Goal: Transaction & Acquisition: Book appointment/travel/reservation

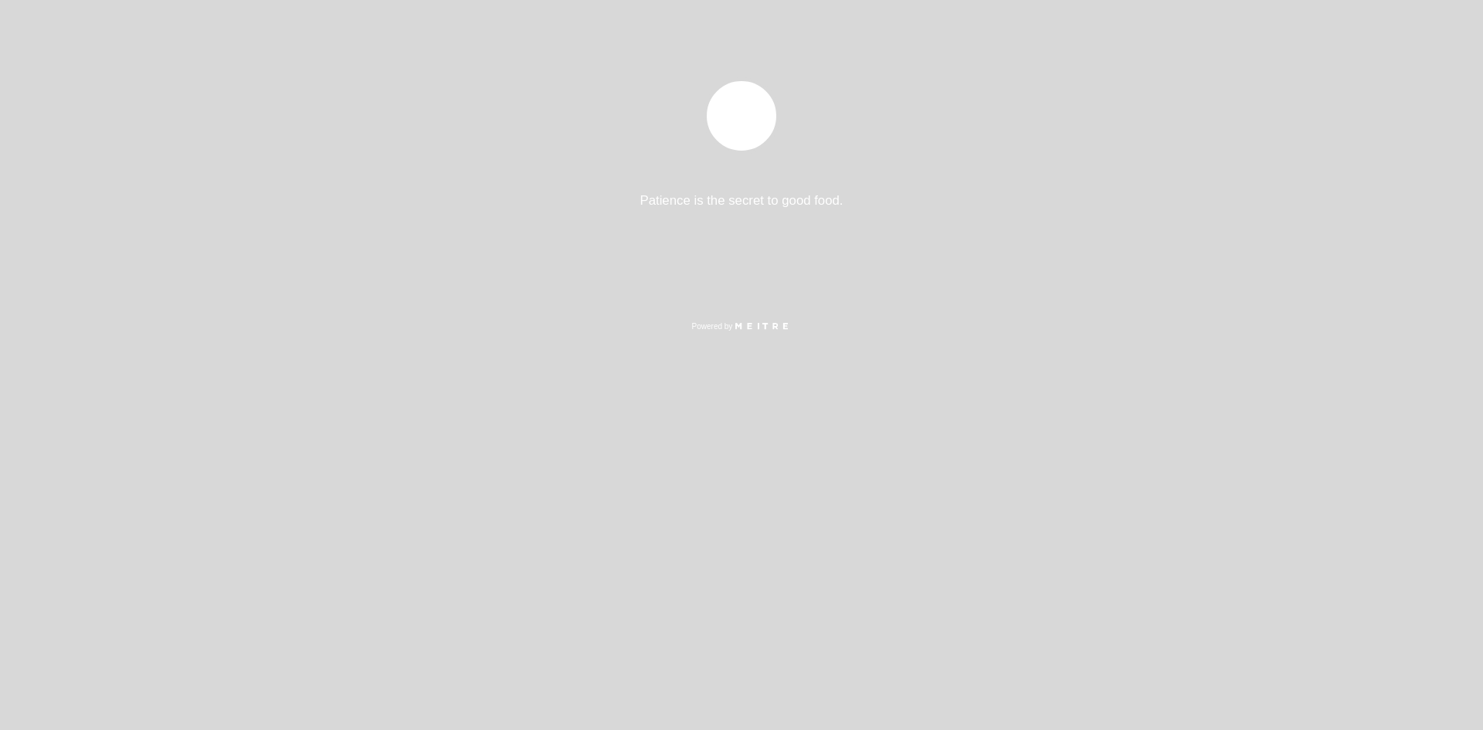
select select "es"
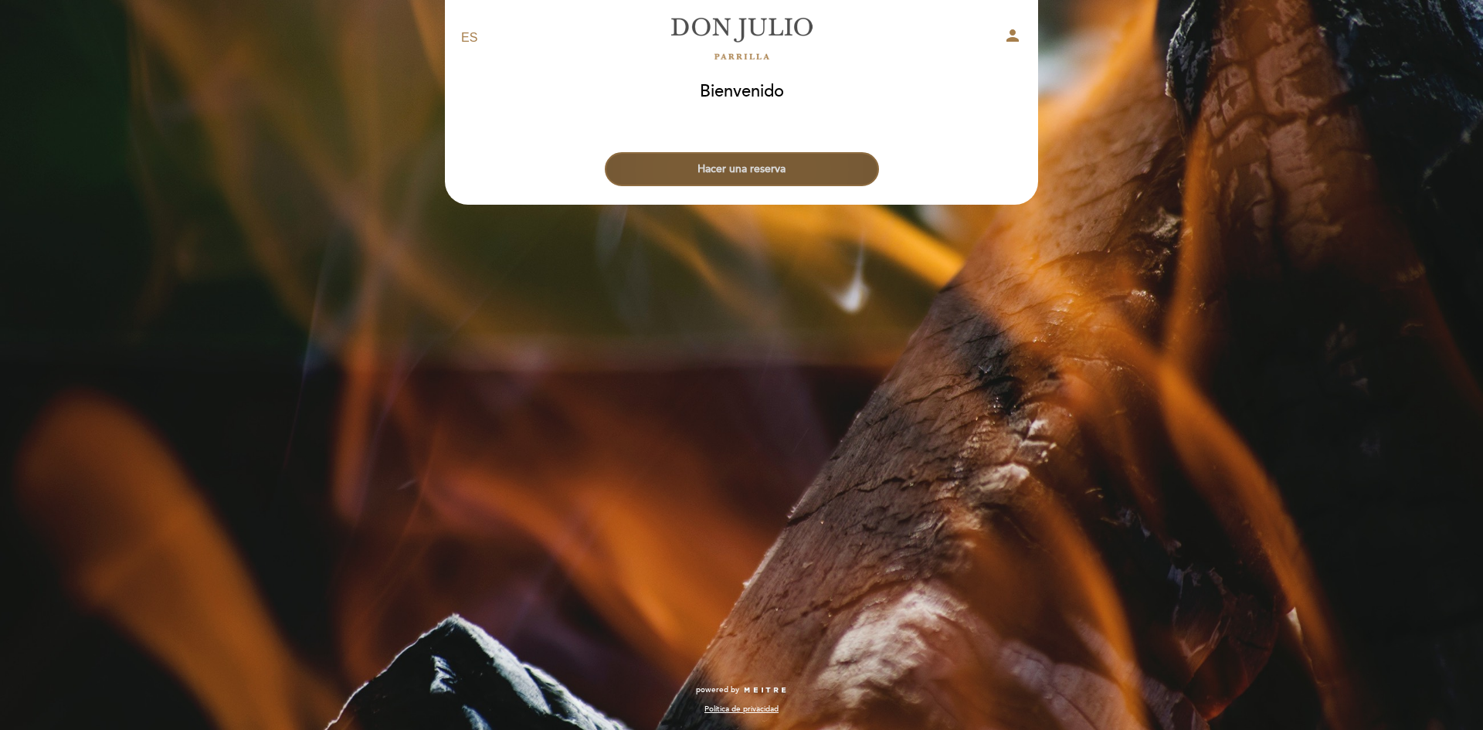
click at [702, 171] on button "Hacer una reserva" at bounding box center [742, 169] width 274 height 34
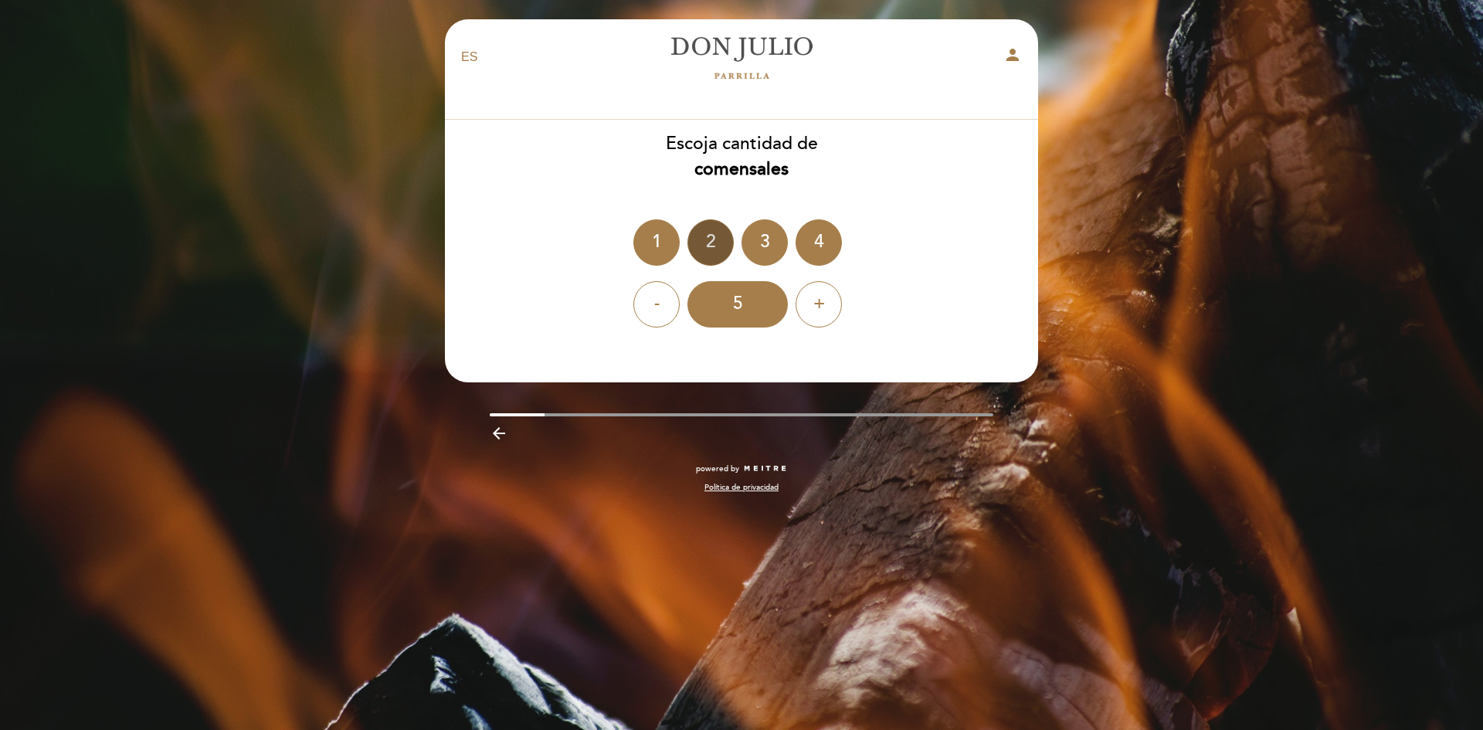
click at [704, 255] on div "2" at bounding box center [710, 242] width 46 height 46
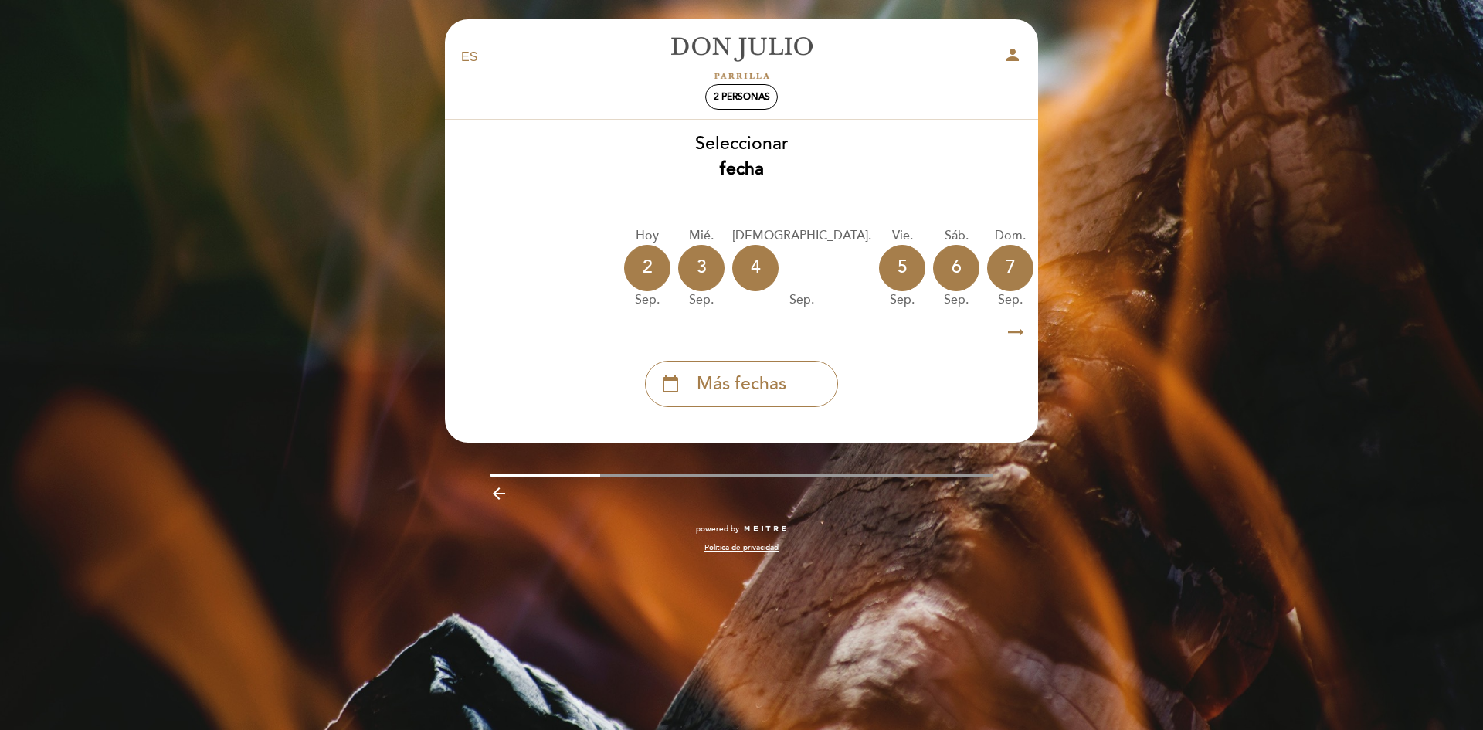
click at [1023, 329] on icon "arrow_right_alt" at bounding box center [1015, 332] width 23 height 33
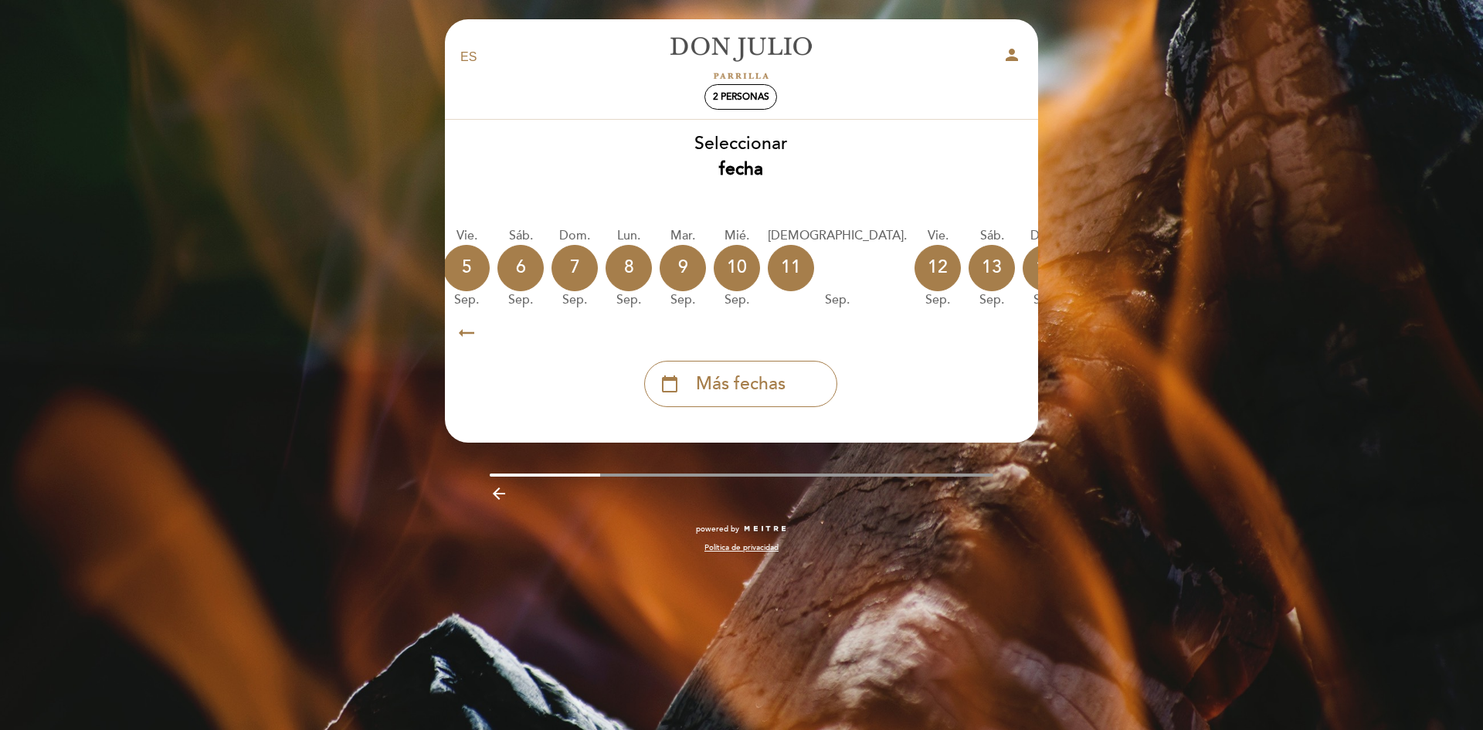
scroll to position [0, 450]
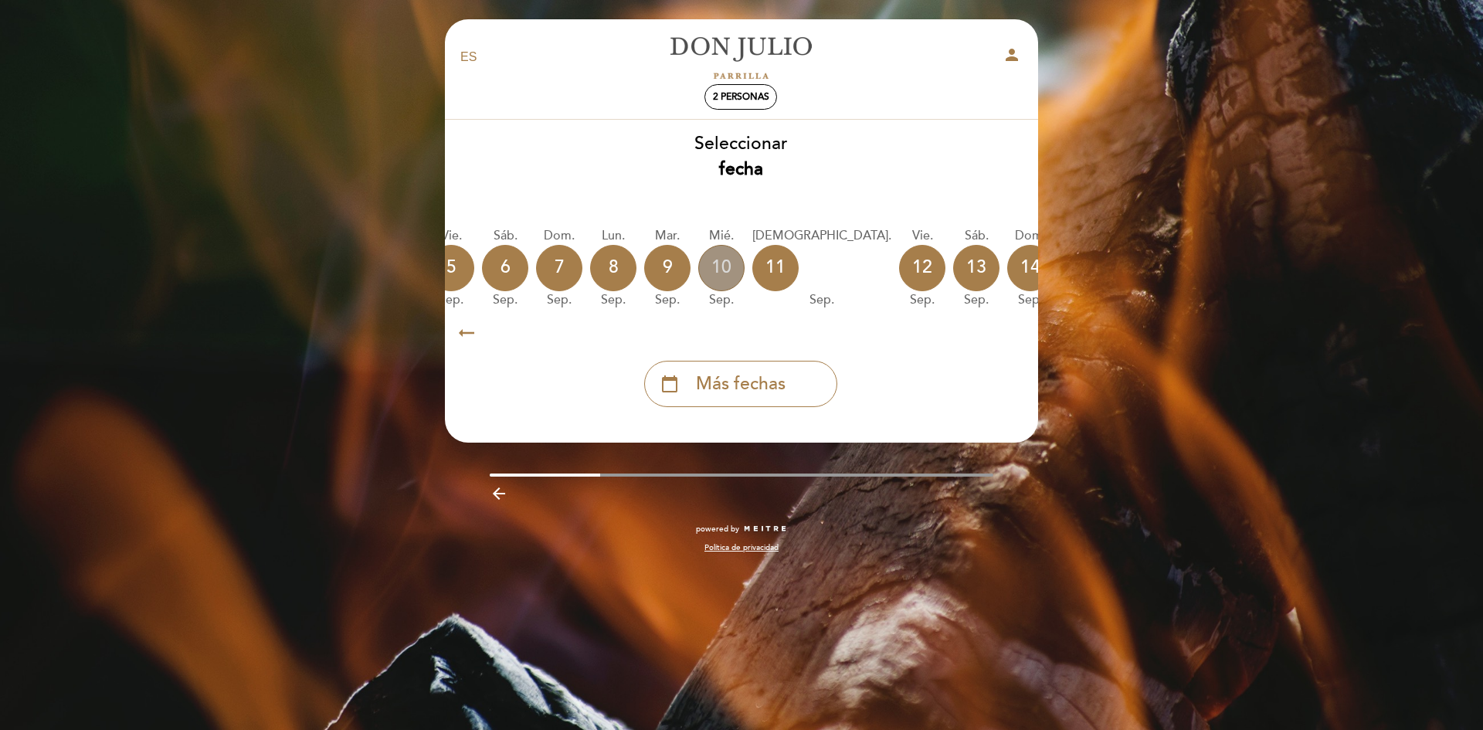
click at [698, 276] on div "10" at bounding box center [721, 268] width 46 height 46
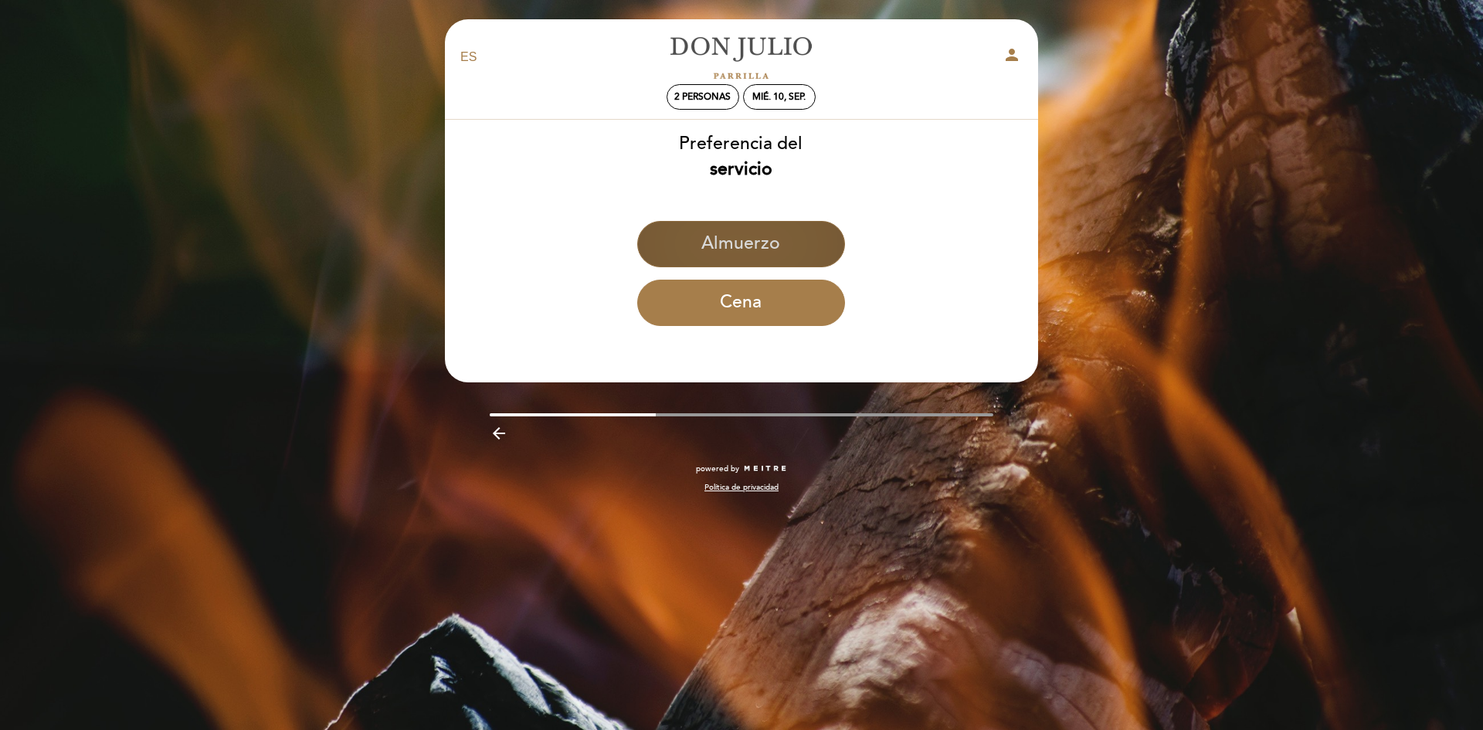
click at [705, 253] on button "Almuerzo" at bounding box center [741, 244] width 208 height 46
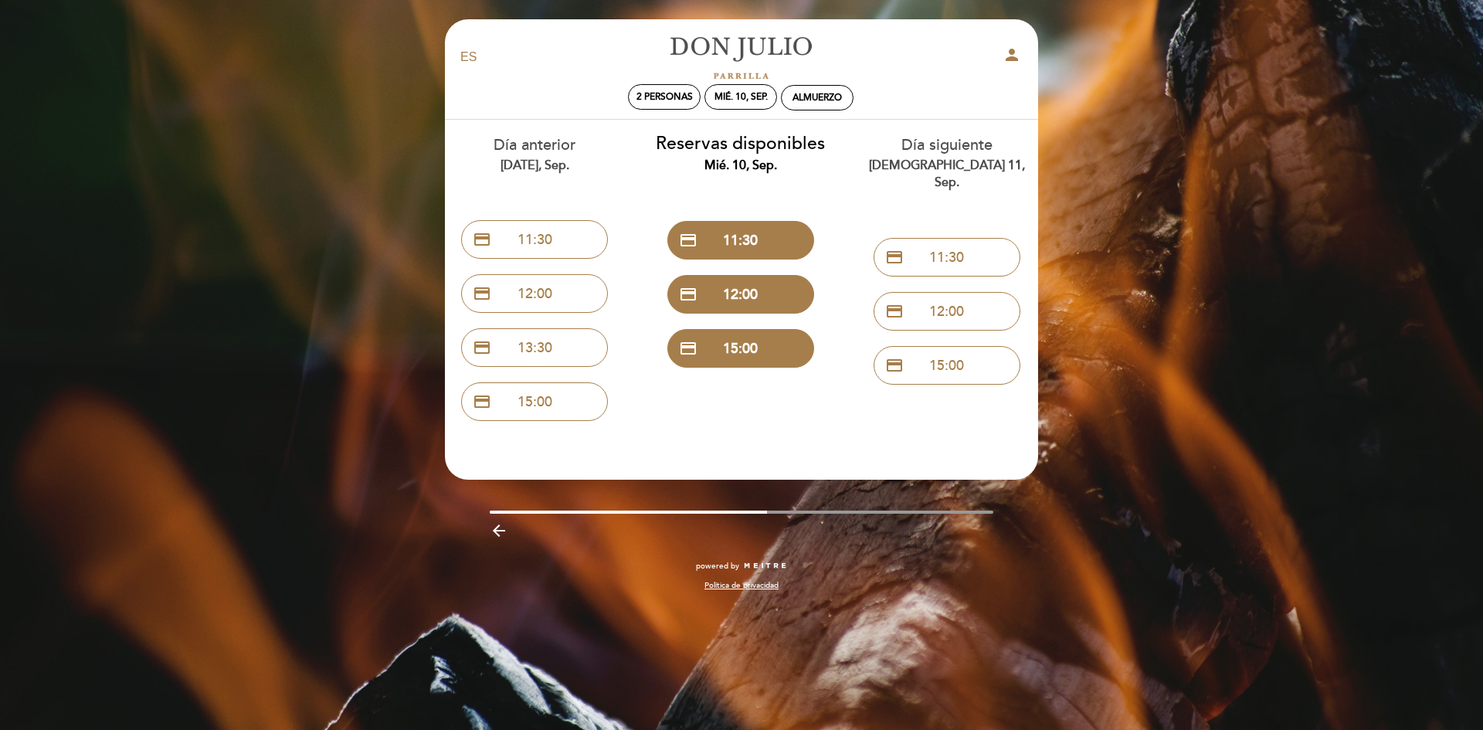
click at [747, 525] on div "arrow_backward" at bounding box center [742, 533] width 504 height 24
drag, startPoint x: 749, startPoint y: 512, endPoint x: 605, endPoint y: 528, distance: 145.3
click at [828, 512] on div at bounding box center [742, 511] width 504 height 3
click at [495, 538] on icon "arrow_backward" at bounding box center [499, 530] width 19 height 19
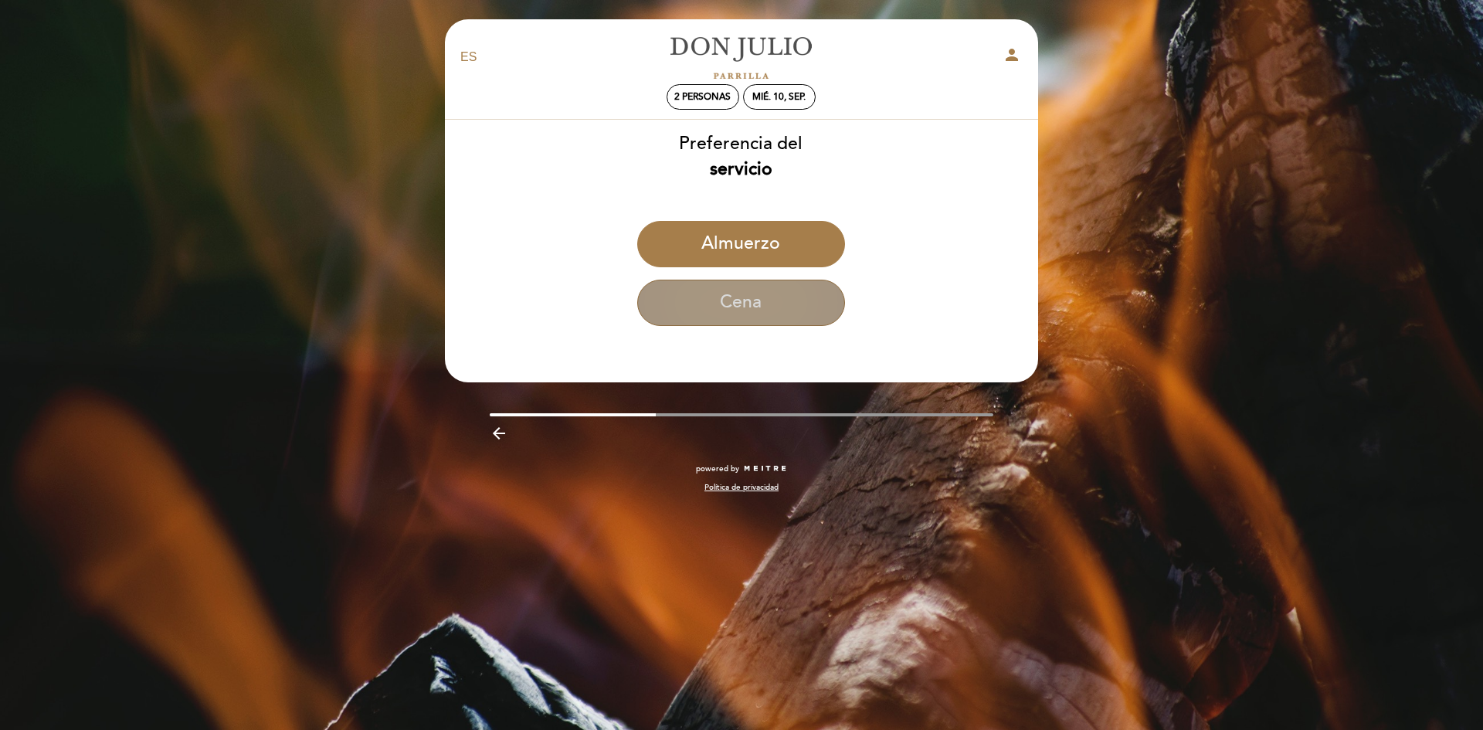
click at [720, 304] on button "Cena" at bounding box center [741, 303] width 208 height 46
